Goal: Task Accomplishment & Management: Use online tool/utility

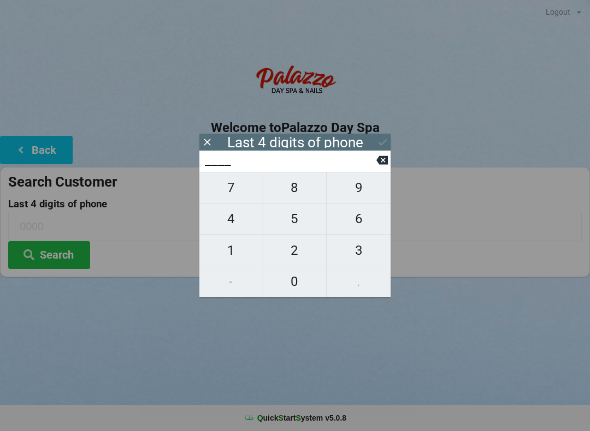
click at [239, 253] on span "1" at bounding box center [230, 250] width 63 height 23
type input "1___"
click at [293, 285] on span "0" at bounding box center [294, 281] width 63 height 23
type input "10__"
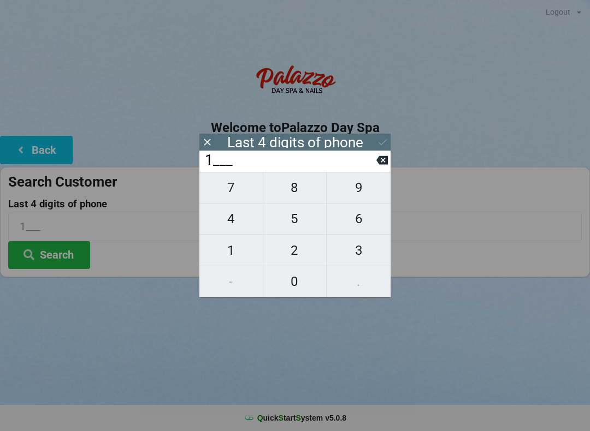
type input "10__"
click at [292, 282] on span "0" at bounding box center [294, 281] width 63 height 23
type input "100_"
click at [237, 222] on span "4" at bounding box center [230, 219] width 63 height 23
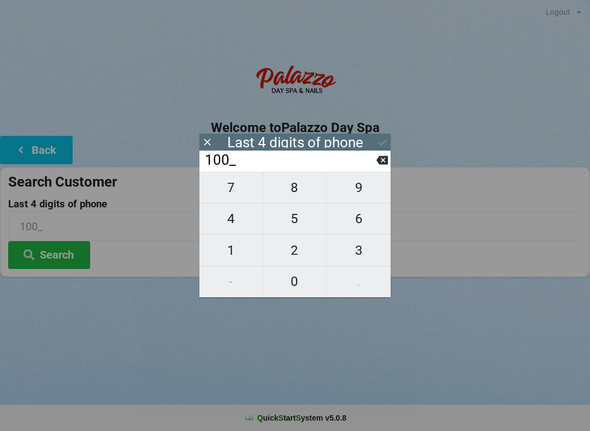
type input "1004"
click at [377, 147] on icon at bounding box center [382, 142] width 11 height 11
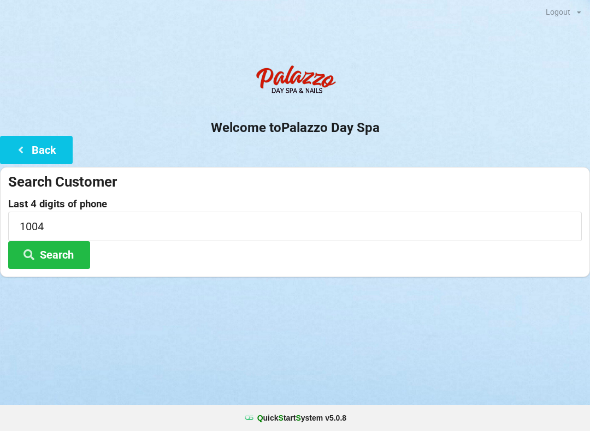
click at [45, 259] on button "Search" at bounding box center [49, 255] width 82 height 28
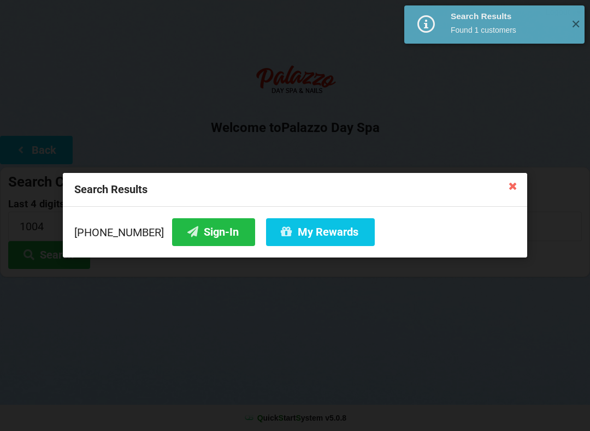
click at [186, 234] on button "Sign-In" at bounding box center [213, 232] width 83 height 28
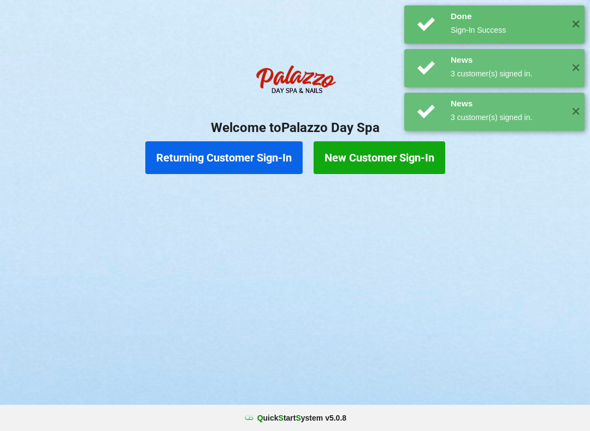
click at [109, 317] on div "Logout Logout Sign-In Welcome to Palazzo Day Spa Returning Customer Sign-In New…" at bounding box center [295, 215] width 590 height 431
